Goal: Entertainment & Leisure: Consume media (video, audio)

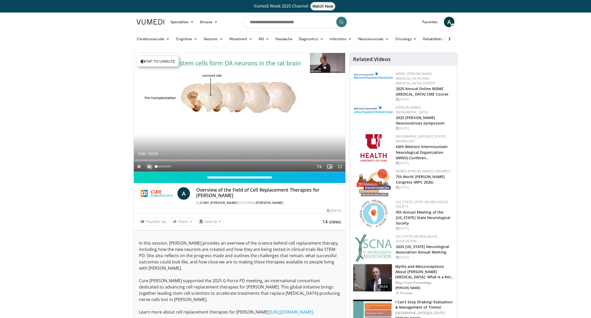
click at [149, 166] on span "Video Player" at bounding box center [149, 166] width 10 height 10
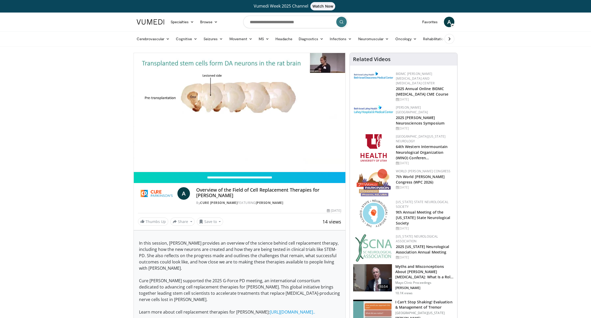
click at [149, 158] on div "10 seconds Tap to unmute" at bounding box center [240, 112] width 212 height 119
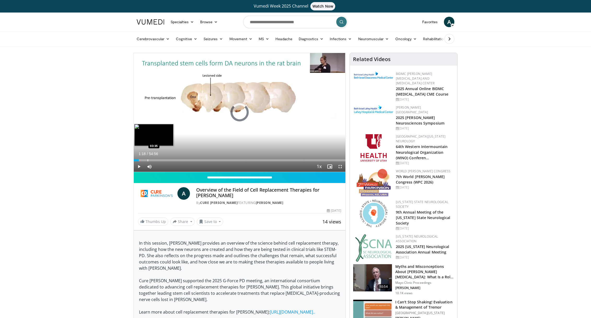
click at [148, 161] on div "Progress Bar" at bounding box center [148, 160] width 1 height 2
click at [140, 166] on span "Video Player" at bounding box center [139, 166] width 10 height 10
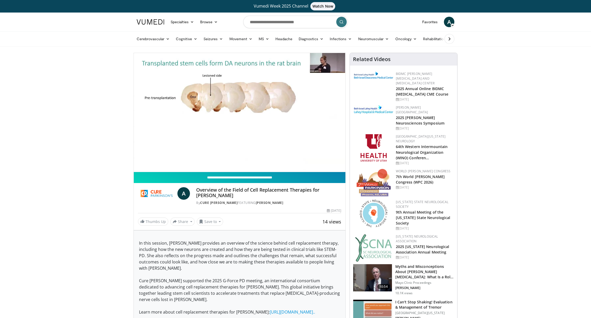
scroll to position [0, 0]
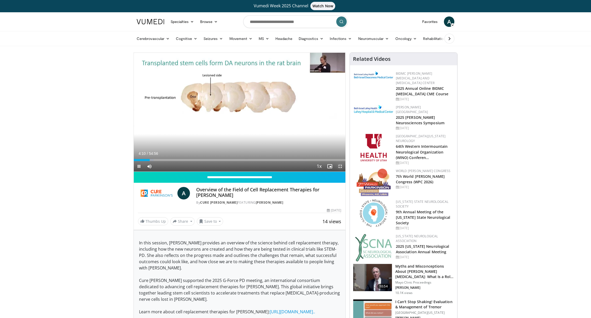
click at [340, 165] on span "Video Player" at bounding box center [340, 166] width 10 height 10
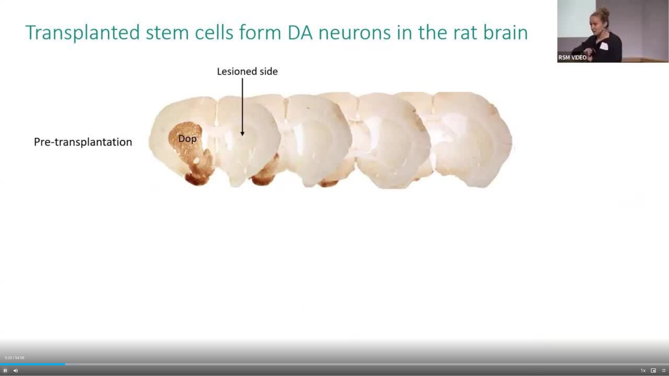
click at [4, 318] on span "Video Player" at bounding box center [5, 371] width 10 height 10
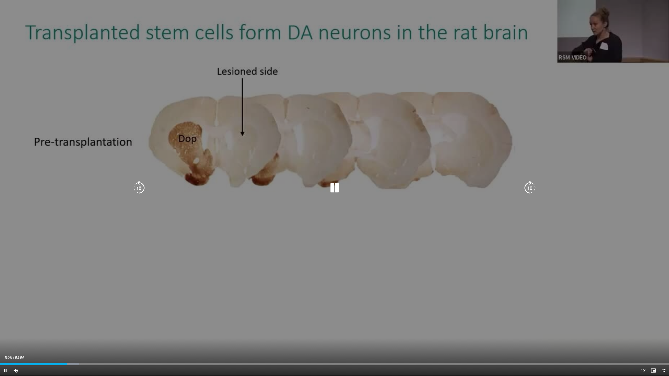
click at [591, 315] on div "10 seconds Tap to unmute" at bounding box center [334, 188] width 669 height 376
click at [339, 190] on icon "Video Player" at bounding box center [334, 188] width 15 height 15
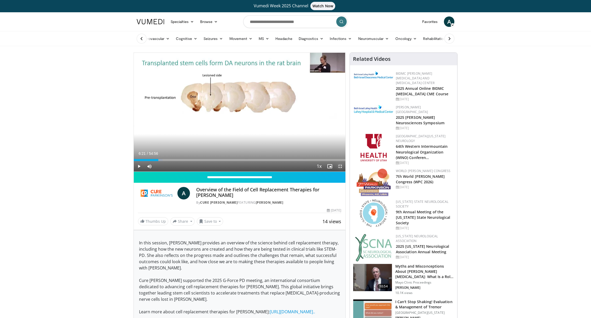
click at [338, 165] on span "Video Player" at bounding box center [340, 166] width 10 height 10
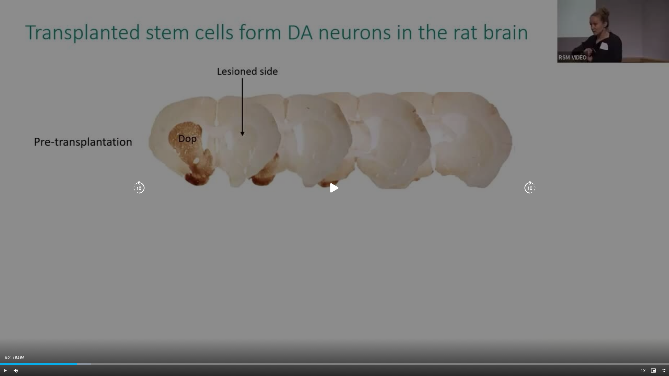
click at [334, 191] on icon "Video Player" at bounding box center [334, 188] width 15 height 15
click at [14, 34] on div "10 seconds Tap to unmute" at bounding box center [334, 188] width 669 height 376
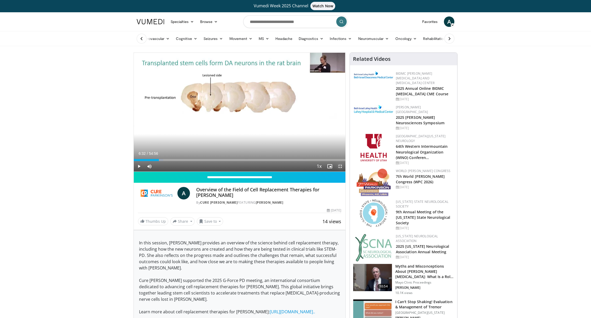
click at [340, 166] on span "Video Player" at bounding box center [340, 166] width 10 height 10
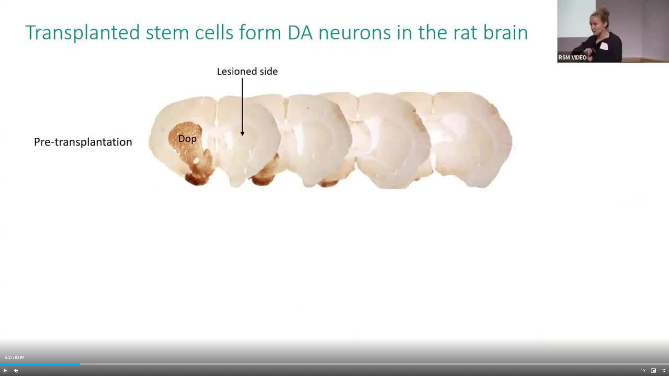
click at [7, 318] on span "Video Player" at bounding box center [5, 371] width 10 height 10
click at [76, 318] on div "Current Time 6:35 / Duration 54:56 Pause Skip Backward Skip Forward Mute 75% Lo…" at bounding box center [334, 371] width 669 height 10
click at [4, 318] on span "Video Player" at bounding box center [5, 371] width 10 height 10
